Goal: Task Accomplishment & Management: Use online tool/utility

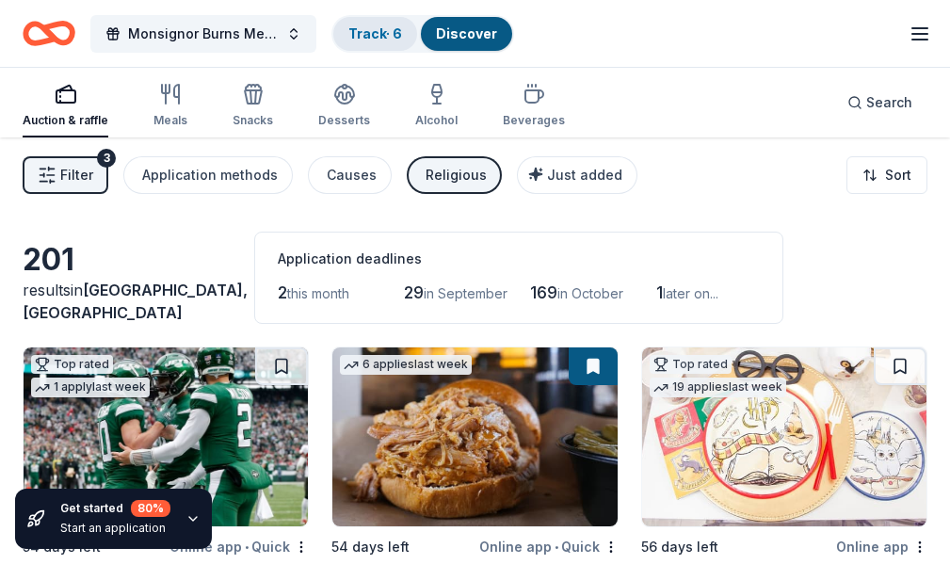
click at [341, 36] on div "Track · 6" at bounding box center [375, 34] width 84 height 34
click at [368, 30] on link "Track · 6" at bounding box center [375, 33] width 54 height 16
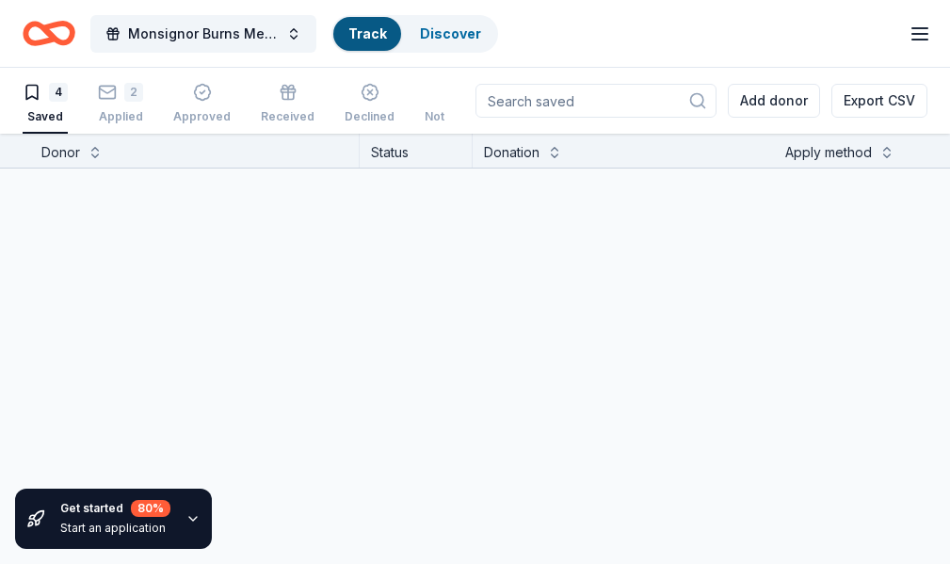
scroll to position [1, 0]
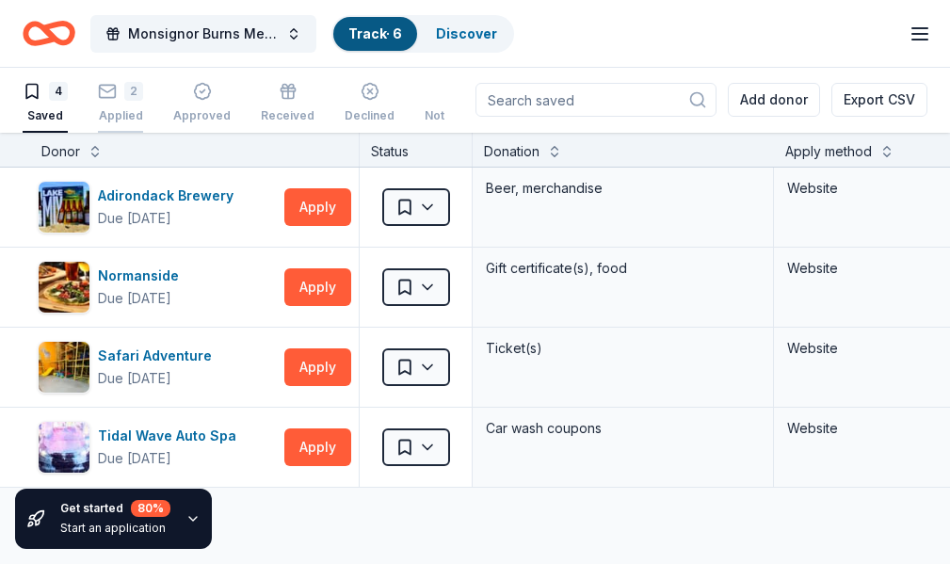
click at [130, 116] on div "Applied" at bounding box center [120, 115] width 45 height 15
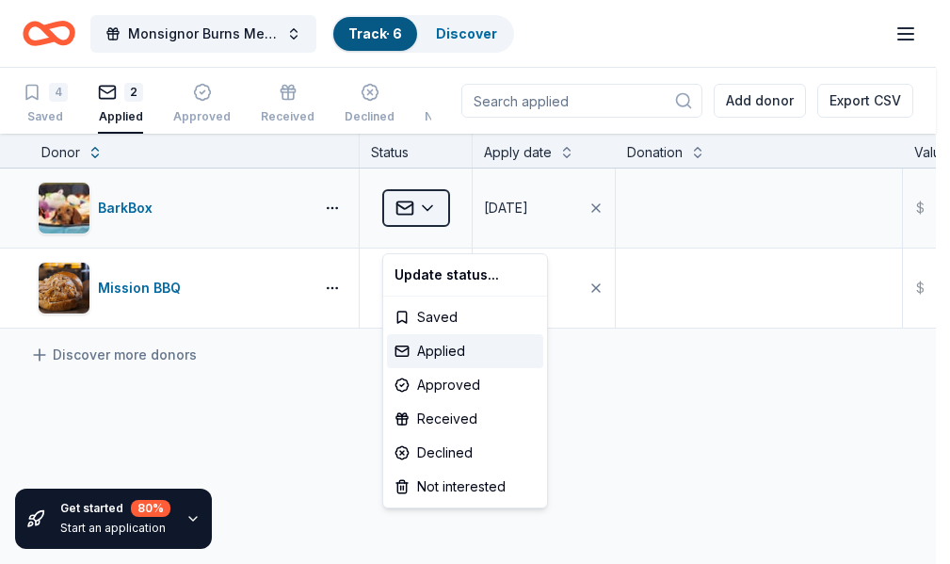
click at [436, 237] on html "Monsignor Burns Memorial Award Dinner Track · 6 Discover Start free trial Earn …" at bounding box center [475, 282] width 950 height 564
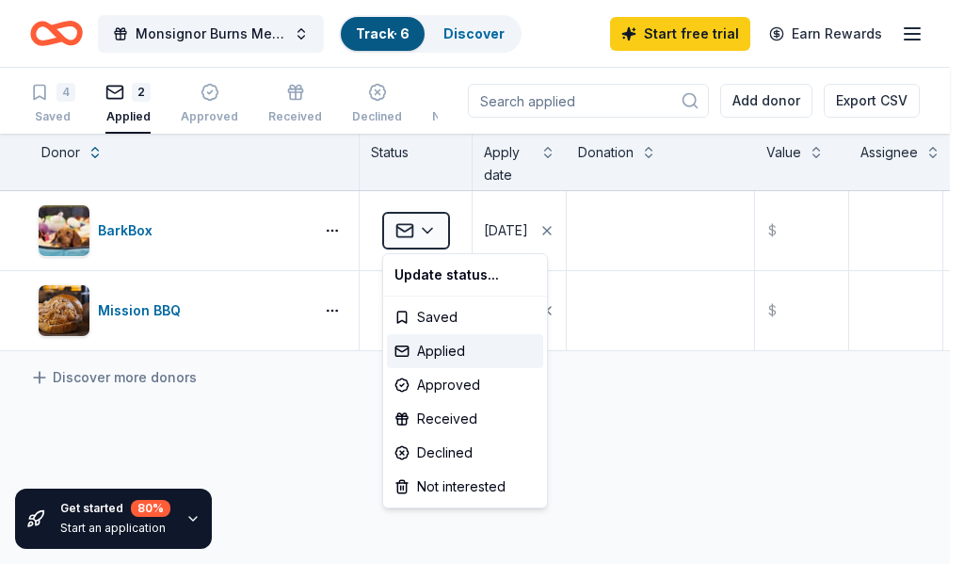
click at [42, 103] on html "Monsignor Burns Memorial Award Dinner Track · 6 Discover Start free trial Earn …" at bounding box center [482, 282] width 964 height 564
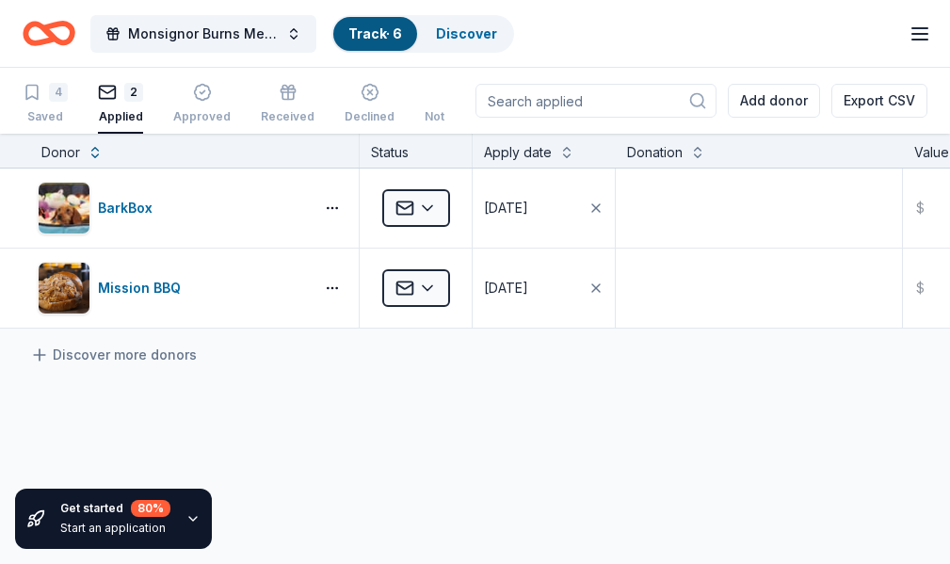
click at [42, 103] on div "4 Saved" at bounding box center [45, 103] width 45 height 41
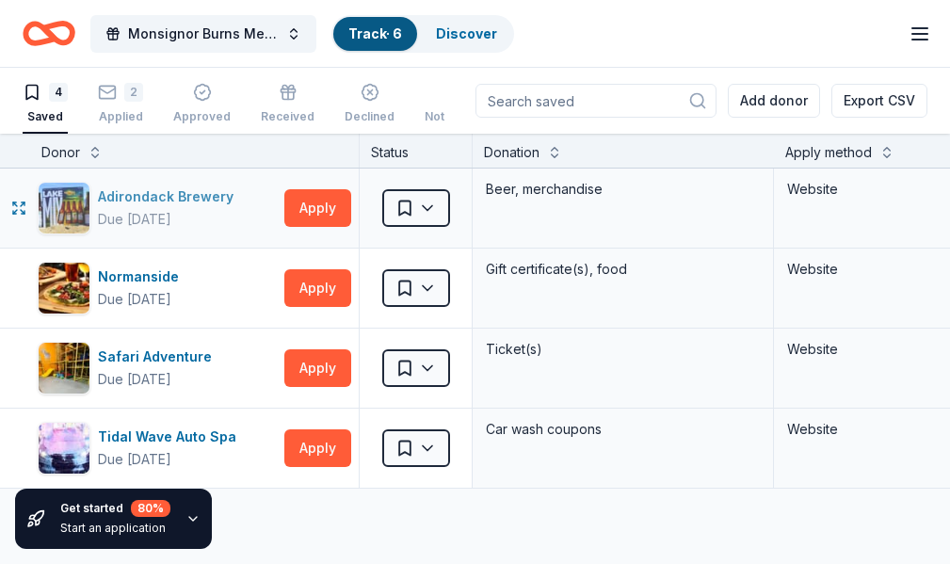
click at [143, 194] on div "Adirondack Brewery" at bounding box center [169, 196] width 143 height 23
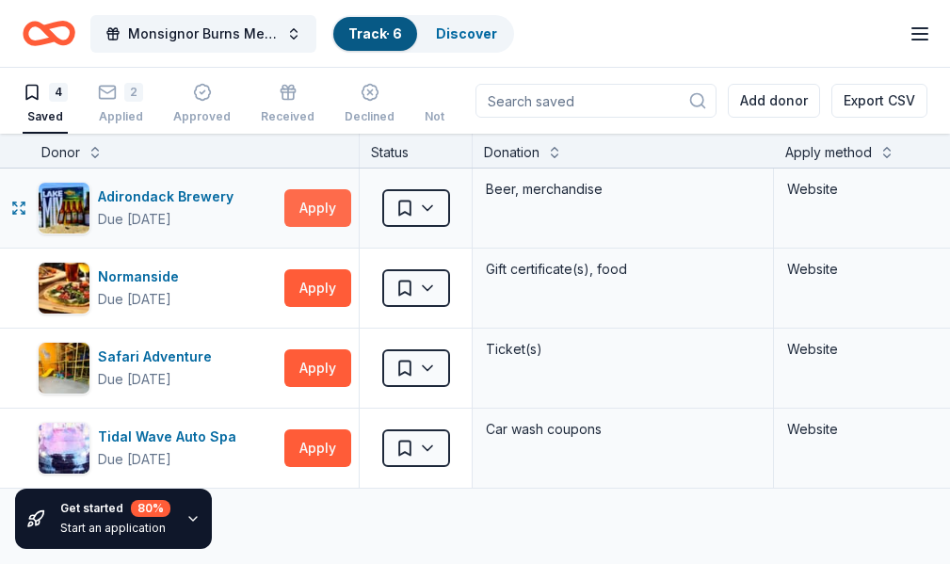
click at [334, 207] on button "Apply" at bounding box center [317, 208] width 67 height 38
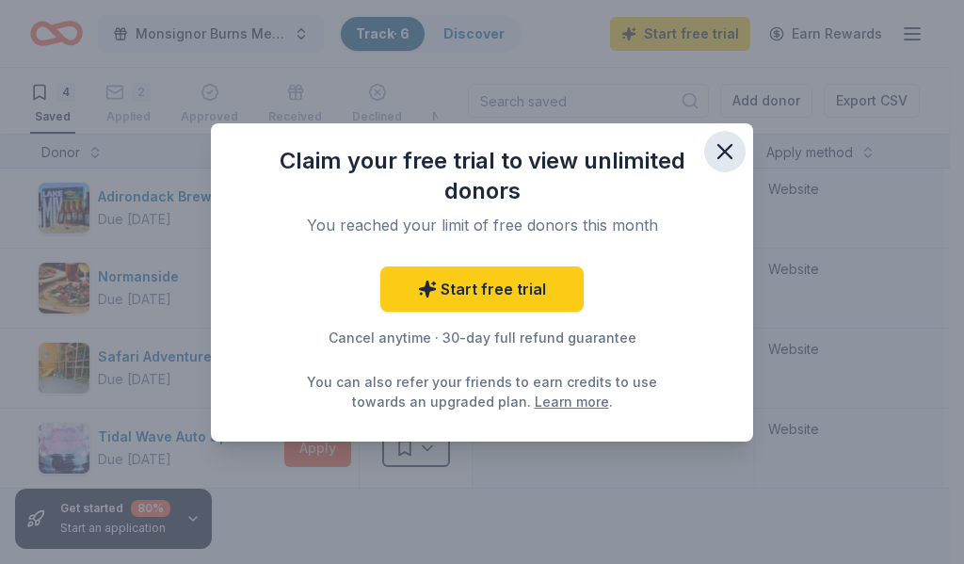
click at [727, 152] on icon "button" at bounding box center [724, 151] width 13 height 13
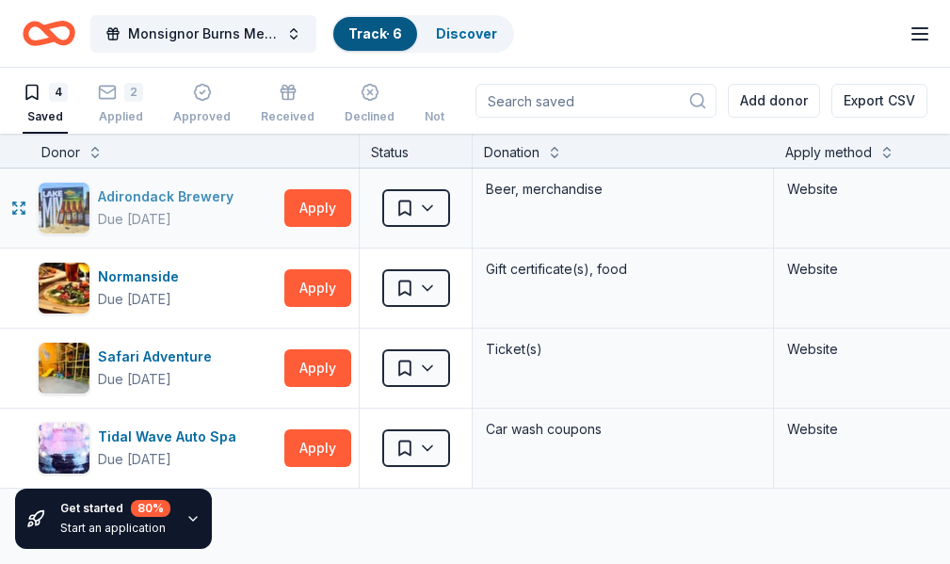
click at [164, 190] on div "Adirondack Brewery" at bounding box center [169, 196] width 143 height 23
